Goal: Transaction & Acquisition: Purchase product/service

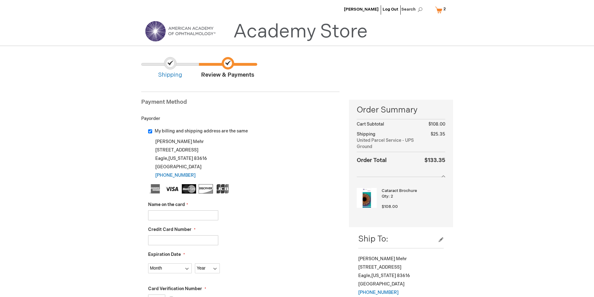
click at [151, 132] on input "My billing and shipping address are the same" at bounding box center [150, 131] width 4 height 4
checkbox input "false"
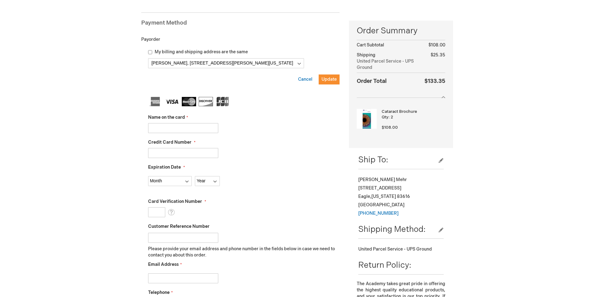
scroll to position [94, 0]
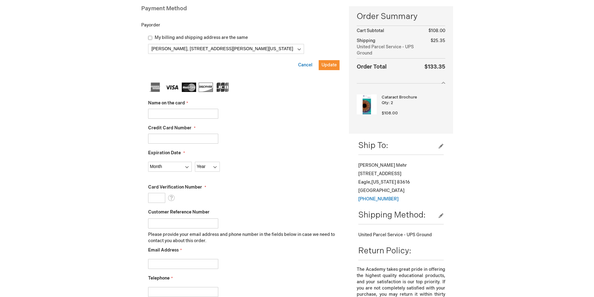
click at [185, 115] on input "Name on the card" at bounding box center [183, 114] width 70 height 10
type input "elizabeth neal"
type input "4129570037047859"
click at [180, 167] on select "Month 01 - January 02 - February 03 - March 04 - April 05 - May 06 - June 07 - …" at bounding box center [170, 167] width 44 height 10
select select "8"
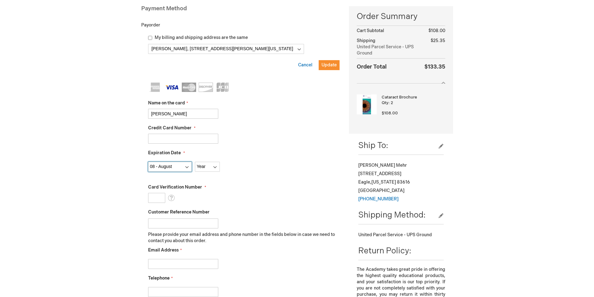
click at [148, 162] on select "Month 01 - January 02 - February 03 - March 04 - April 05 - May 06 - June 07 - …" at bounding box center [170, 167] width 44 height 10
click at [214, 168] on select "Year 2025 2026 2027 2028 2029 2030 2031 2032 2033 2034 2035" at bounding box center [207, 167] width 25 height 10
select select "2026"
click at [195, 162] on select "Year 2025 2026 2027 2028 2029 2030 2031 2032 2033 2034 2035" at bounding box center [207, 167] width 25 height 10
click at [157, 199] on input "Card Verification Number" at bounding box center [156, 198] width 17 height 10
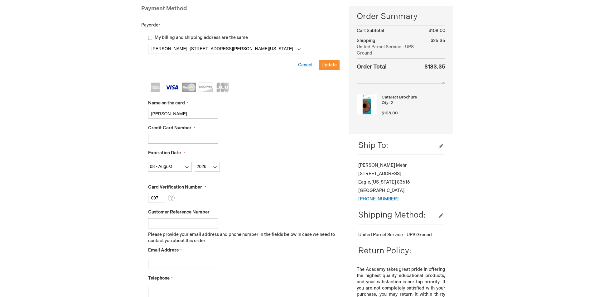
type input "097"
click at [184, 263] on input "Email Address" at bounding box center [183, 264] width 70 height 10
type input "bneal@intermountaineyecenters.com"
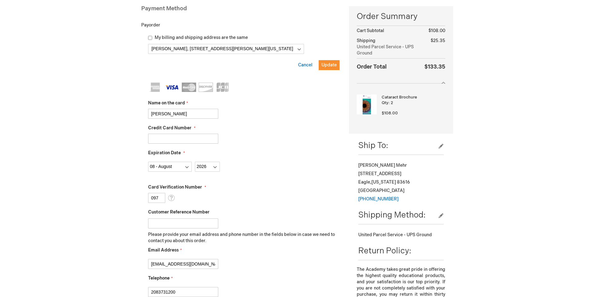
type input "2083731200"
click at [253, 267] on div "bneal@intermountaineyecenters.com" at bounding box center [244, 262] width 192 height 13
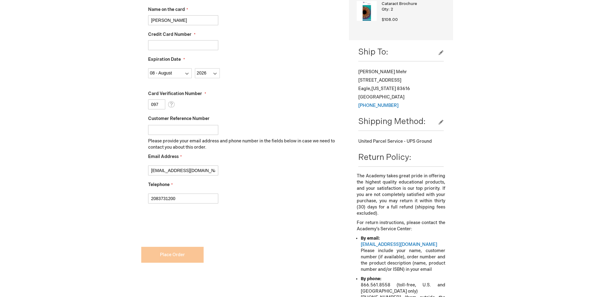
checkbox input "true"
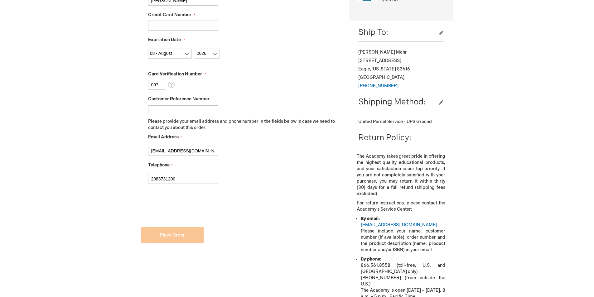
scroll to position [249, 0]
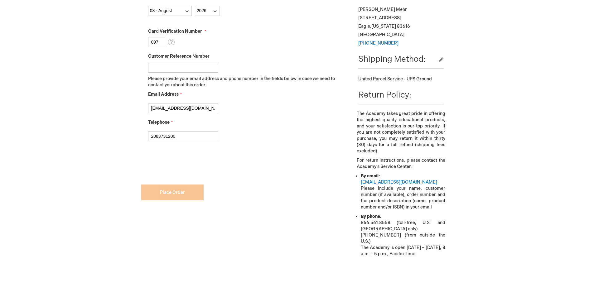
click at [183, 192] on form "Payment Information Payment Method Payorder My billing and shipping address are…" at bounding box center [240, 27] width 199 height 383
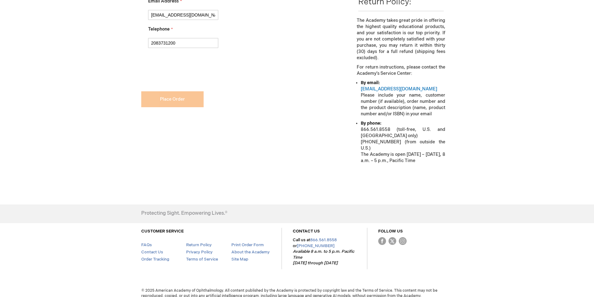
scroll to position [156, 0]
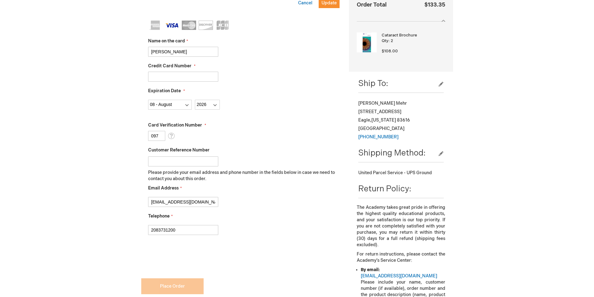
click at [291, 112] on fieldset "Name on the card elizabeth neal Credit Card Number 4129570037047859 Expiration …" at bounding box center [244, 131] width 192 height 221
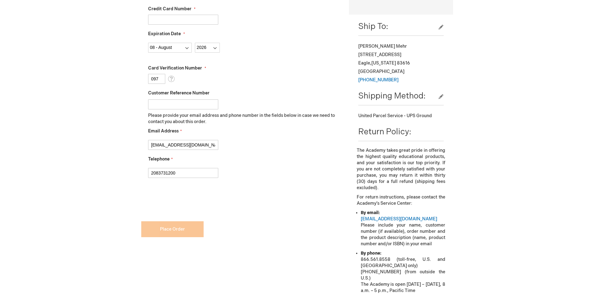
scroll to position [312, 0]
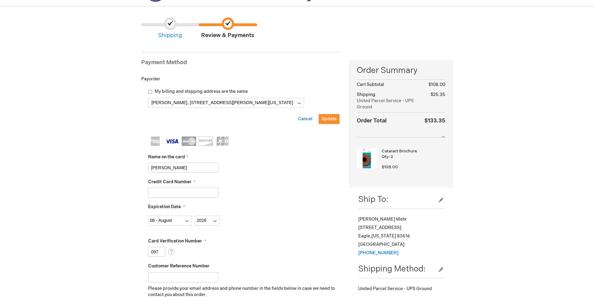
scroll to position [0, 0]
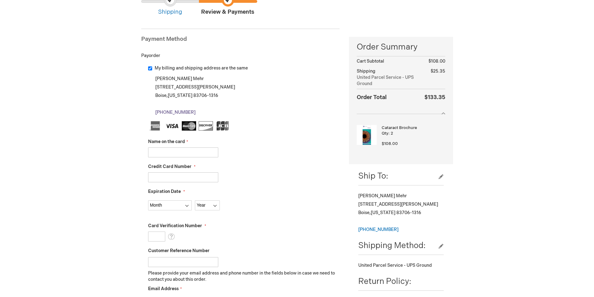
scroll to position [62, 0]
click at [150, 67] on input "My billing and shipping address are the same" at bounding box center [150, 69] width 4 height 4
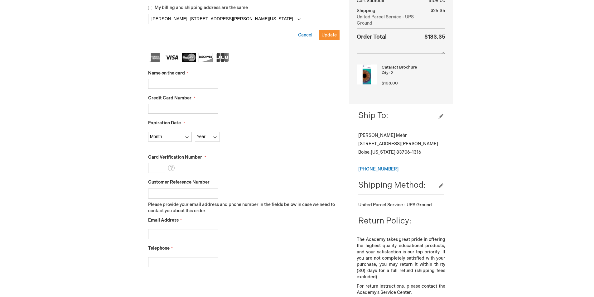
scroll to position [156, 0]
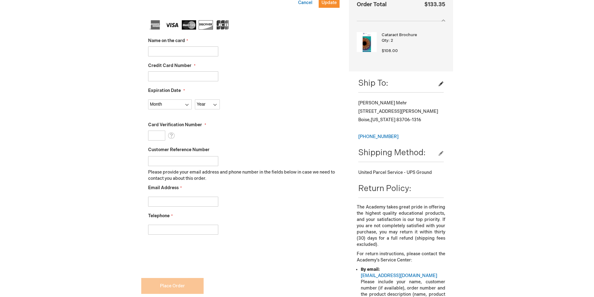
click at [442, 83] on button "edit" at bounding box center [441, 84] width 6 height 6
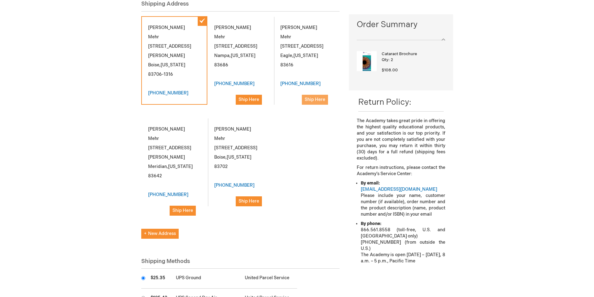
click at [314, 97] on span "Ship Here" at bounding box center [315, 99] width 21 height 5
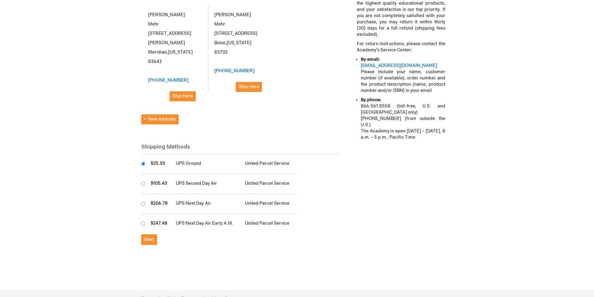
scroll to position [210, 0]
click at [149, 236] on span "Next" at bounding box center [149, 238] width 10 height 5
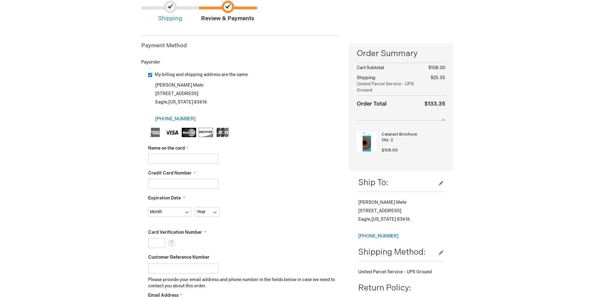
scroll to position [62, 0]
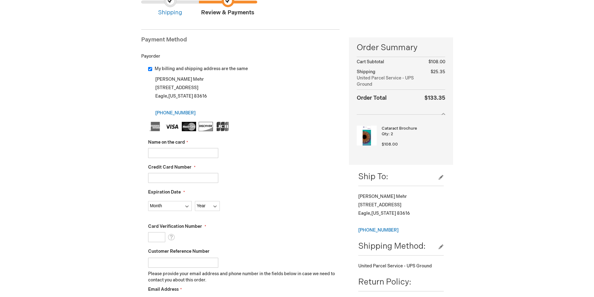
click at [150, 69] on input "My billing and shipping address are the same" at bounding box center [150, 69] width 4 height 4
checkbox input "false"
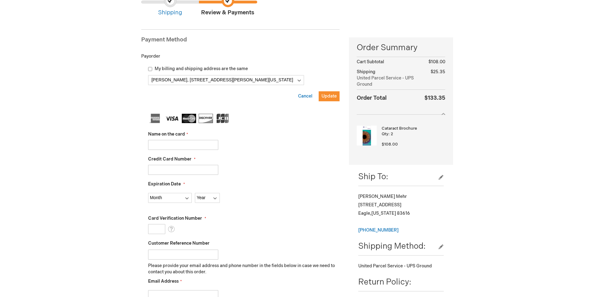
click at [178, 142] on input "Name on the card" at bounding box center [183, 145] width 70 height 10
click at [331, 98] on span "Update" at bounding box center [329, 96] width 15 height 5
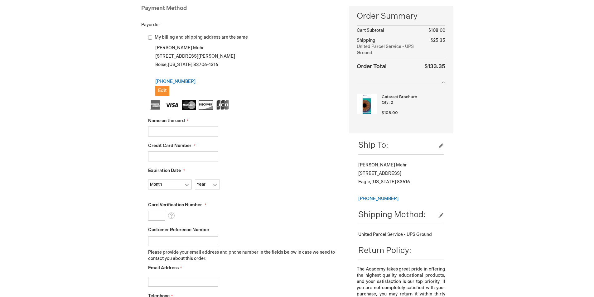
scroll to position [94, 0]
click at [168, 130] on input "Name on the card" at bounding box center [183, 132] width 70 height 10
type input "Elizabeth Neal"
type input "4129570037047859"
click at [183, 185] on select "Month 01 - January 02 - February 03 - March 04 - April 05 - May 06 - June 07 - …" at bounding box center [170, 185] width 44 height 10
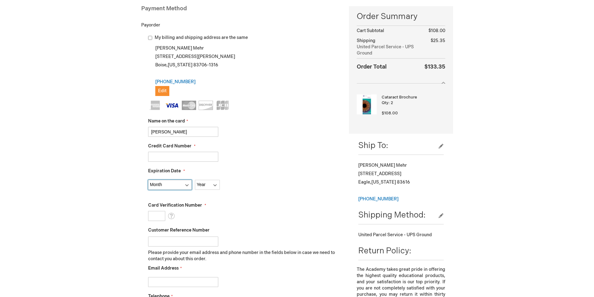
select select "8"
click at [148, 180] on select "Month 01 - January 02 - February 03 - March 04 - April 05 - May 06 - June 07 - …" at bounding box center [170, 185] width 44 height 10
click at [214, 182] on select "Year 2025 2026 2027 2028 2029 2030 2031 2032 2033 2034 2035" at bounding box center [207, 185] width 25 height 10
select select "2026"
click at [195, 180] on select "Year 2025 2026 2027 2028 2029 2030 2031 2032 2033 2034 2035" at bounding box center [207, 185] width 25 height 10
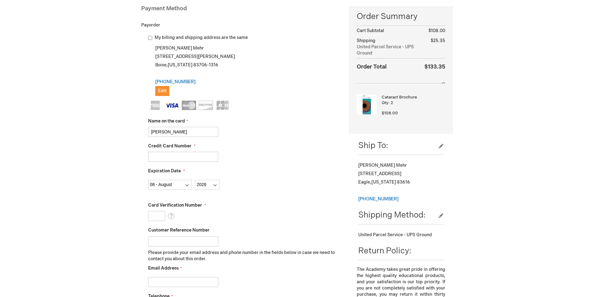
click at [159, 216] on input "Card Verification Number" at bounding box center [156, 216] width 17 height 10
type input "097"
click at [275, 138] on fieldset "Name on the card Elizabeth Neal Credit Card Number 4129570037047859 Expiration …" at bounding box center [244, 211] width 192 height 221
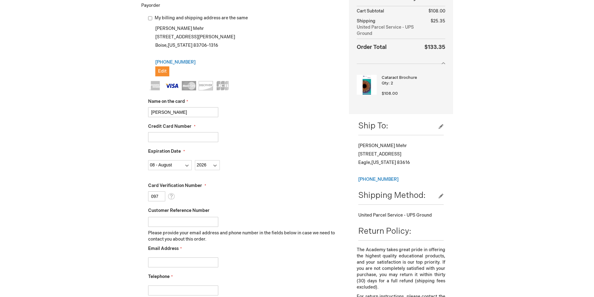
scroll to position [187, 0]
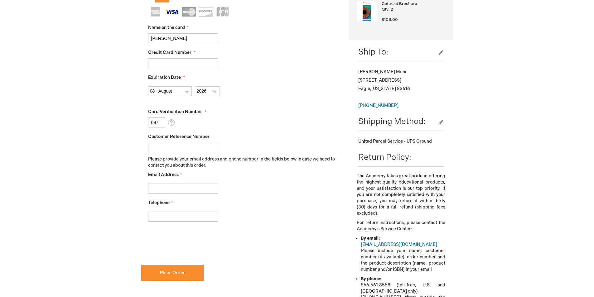
click at [174, 189] on input "Email Address" at bounding box center [183, 189] width 70 height 10
type input "bneal@intermountaineyecenters.com"
type input "2083731200"
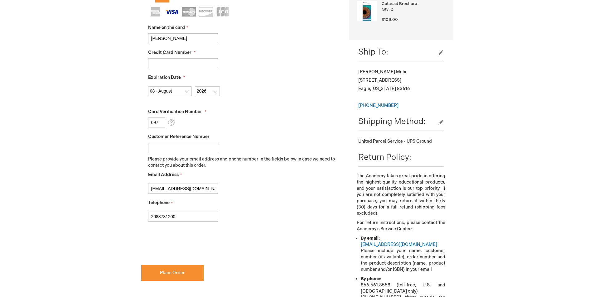
click at [257, 210] on div "2083731200" at bounding box center [244, 215] width 192 height 13
checkbox input "true"
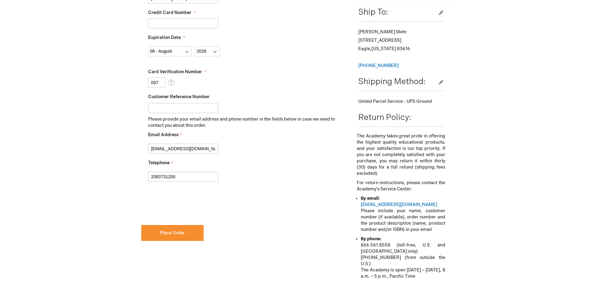
scroll to position [218, 0]
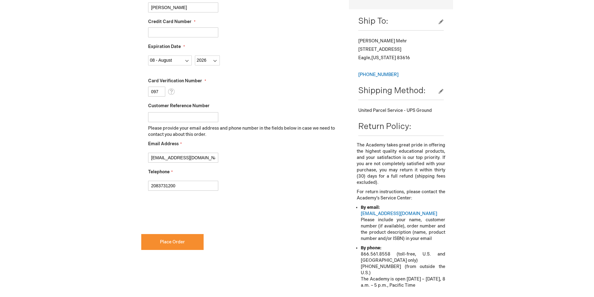
click at [296, 198] on form "Name on the card Elizabeth Neal Credit Card Number 4129570037047859 Expiration …" at bounding box center [244, 89] width 192 height 227
click at [182, 242] on span "Place Order" at bounding box center [172, 242] width 25 height 5
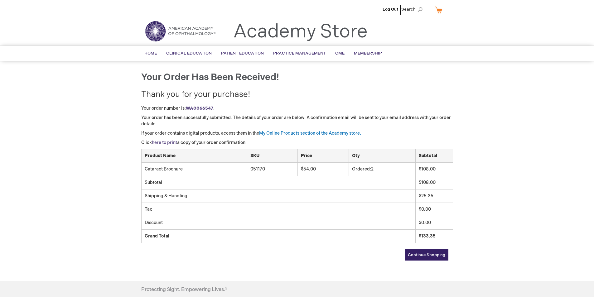
click at [161, 142] on link "here to print" at bounding box center [164, 142] width 25 height 5
